Goal: Find specific page/section

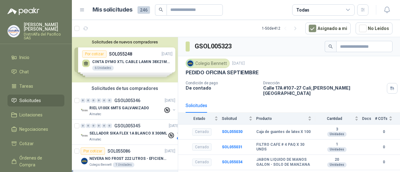
click at [366, 118] on th "Docs" at bounding box center [368, 119] width 13 height 12
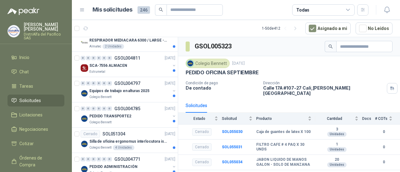
scroll to position [1194, 0]
